Goal: Find specific page/section: Find specific page/section

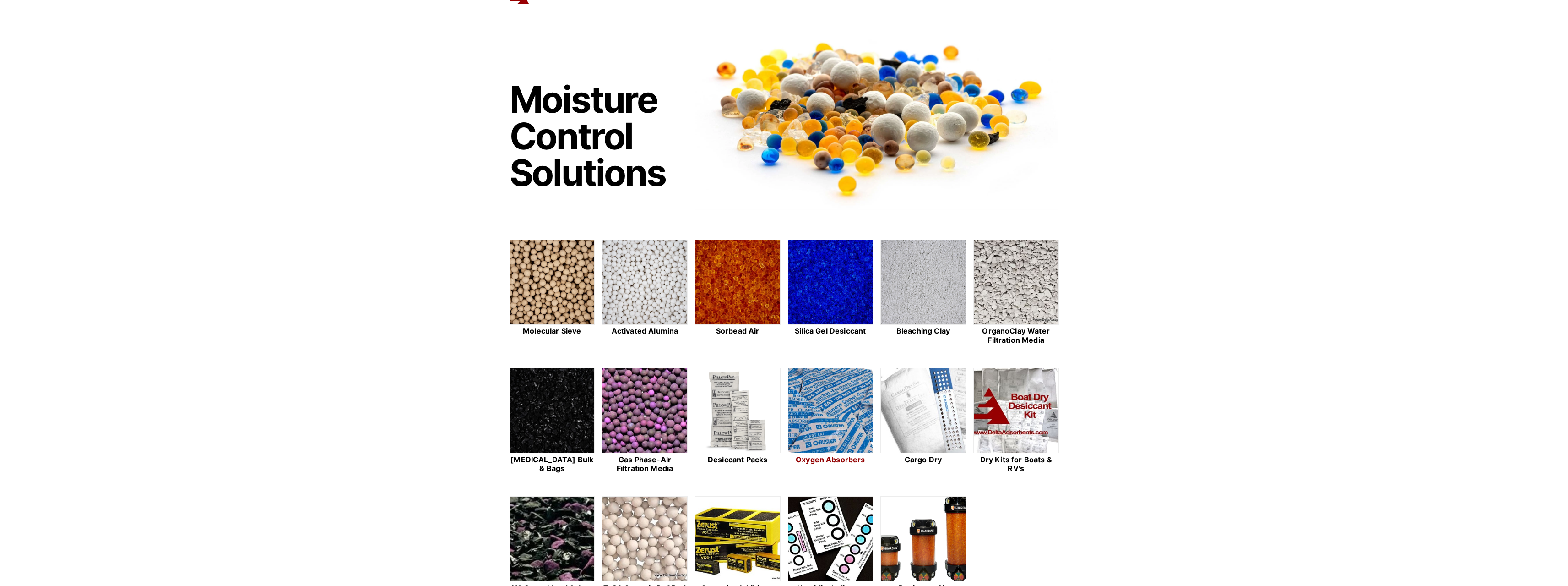
scroll to position [137, 0]
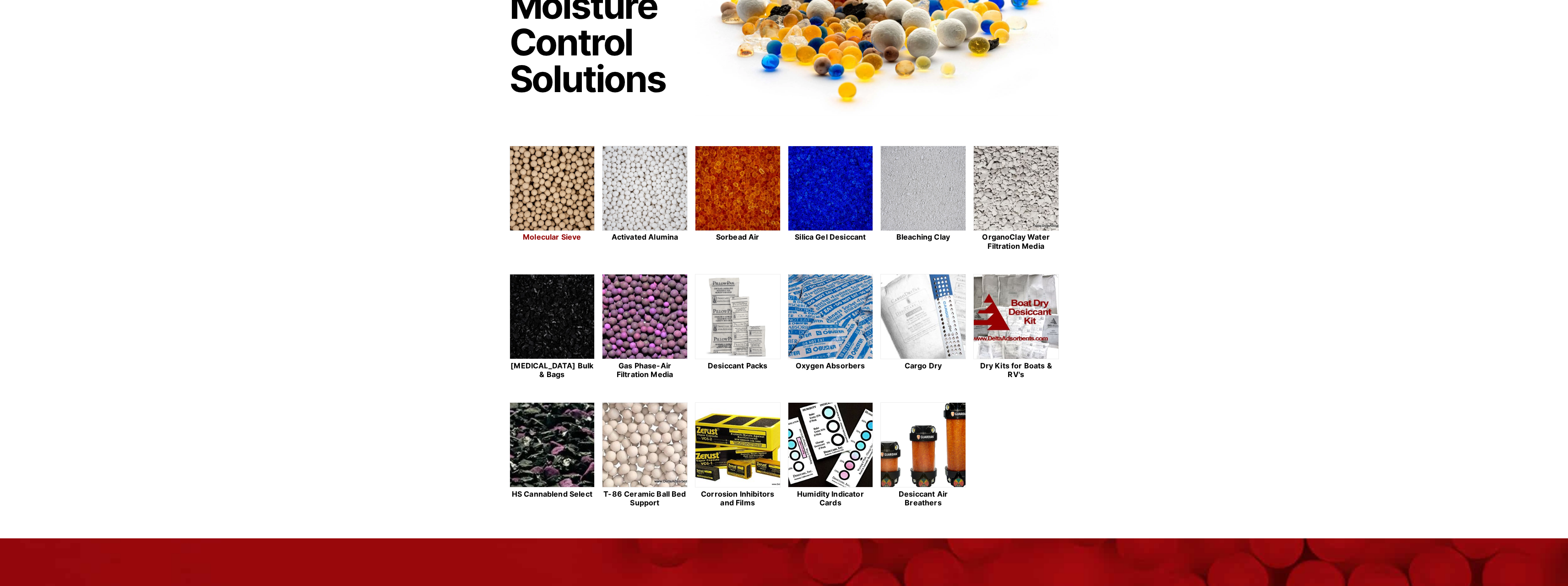
click at [579, 176] on img at bounding box center [552, 188] width 85 height 85
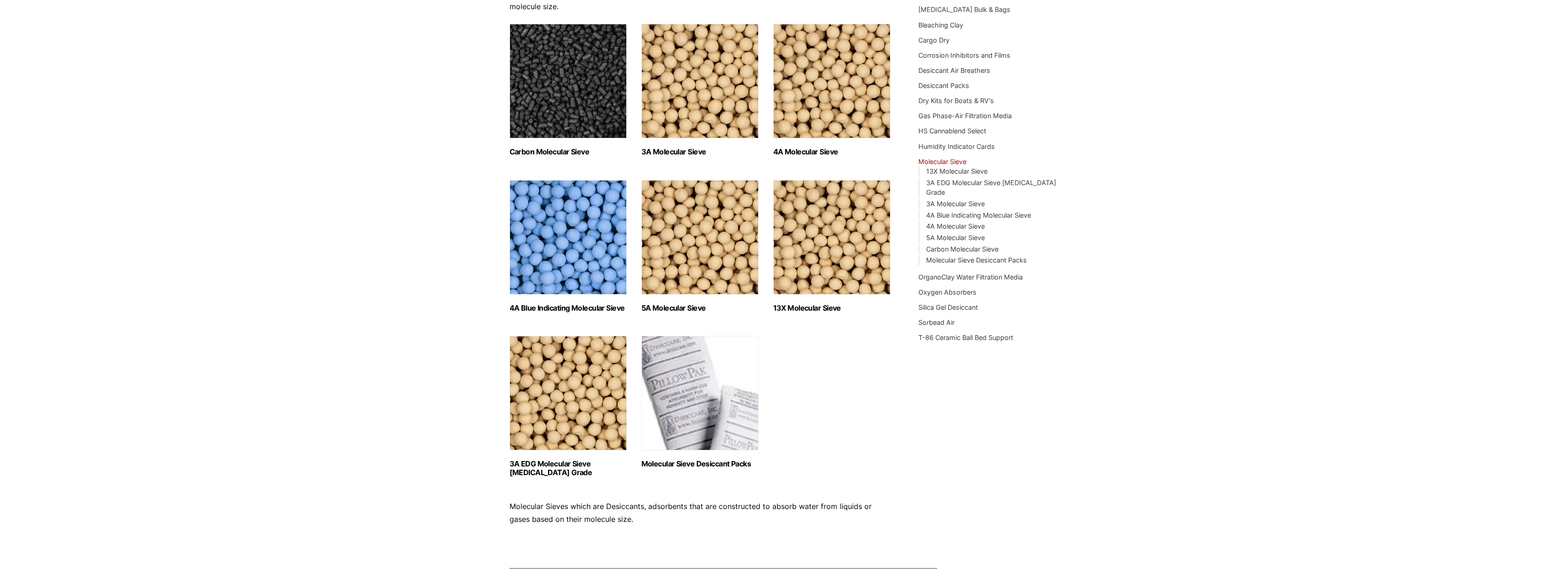
scroll to position [137, 0]
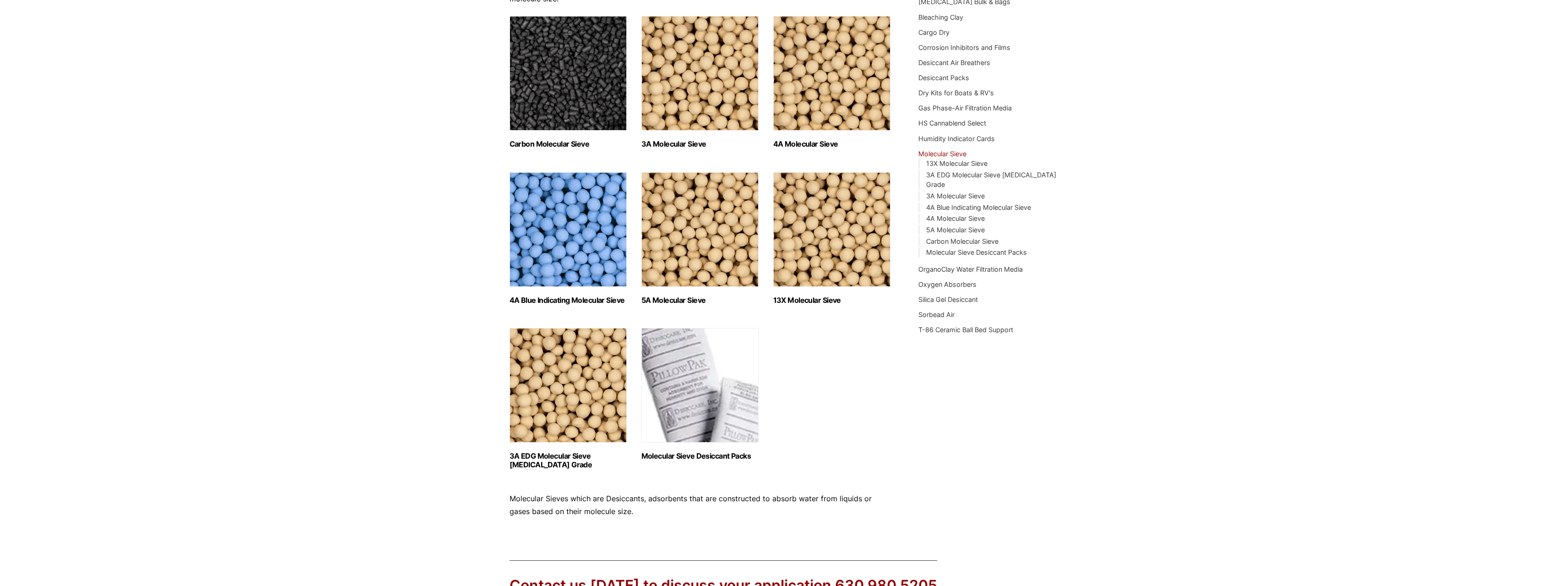
click at [556, 205] on img "Visit product category 4A Blue Indicating Molecular Sieve" at bounding box center [568, 230] width 118 height 115
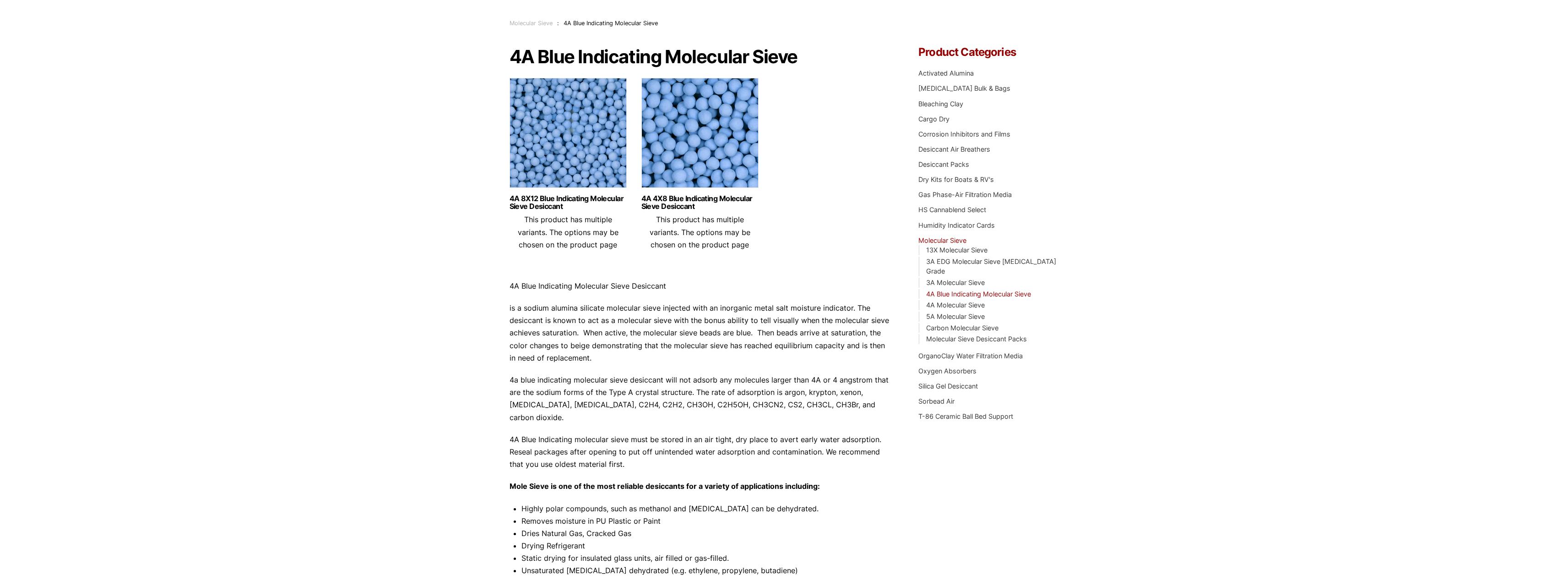
scroll to position [46, 0]
